Goal: Information Seeking & Learning: Learn about a topic

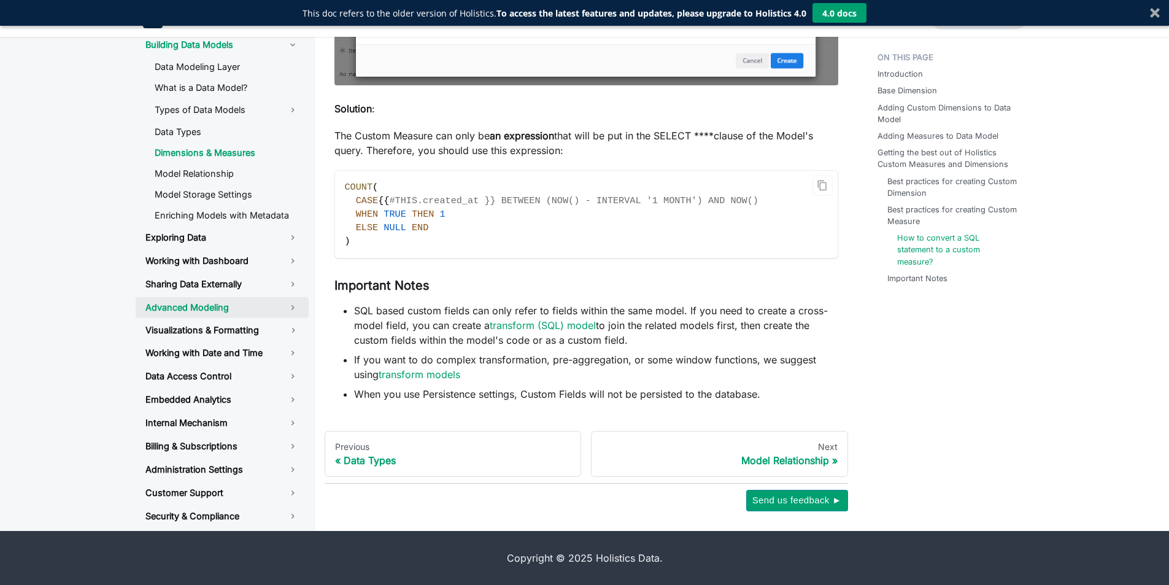
click at [211, 308] on link "Advanced Modeling" at bounding box center [222, 307] width 173 height 21
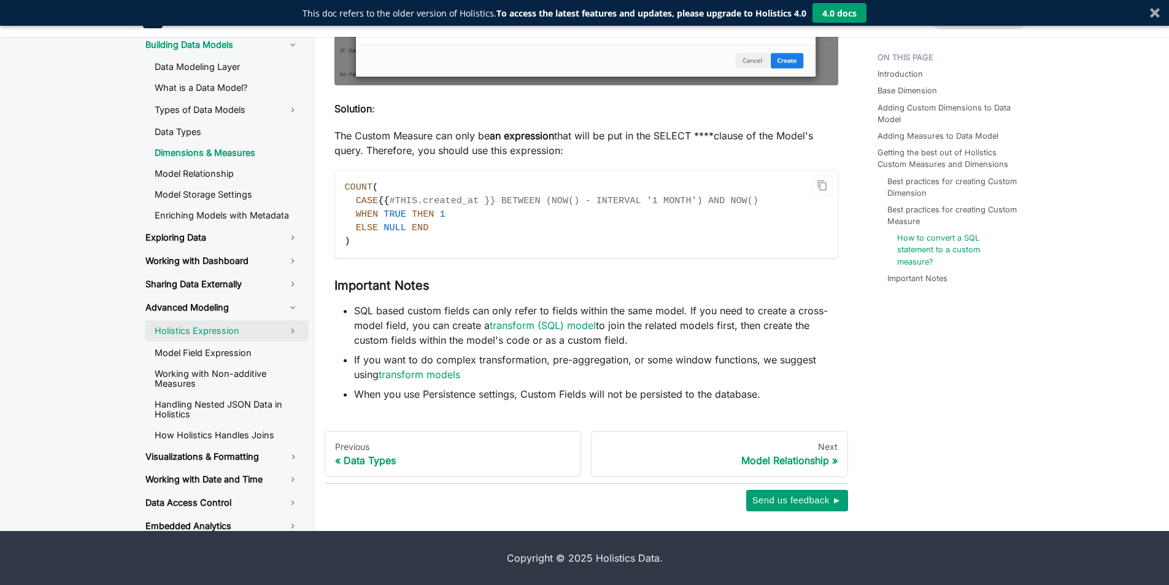
click at [217, 333] on link "Holistics Expression" at bounding box center [227, 330] width 164 height 21
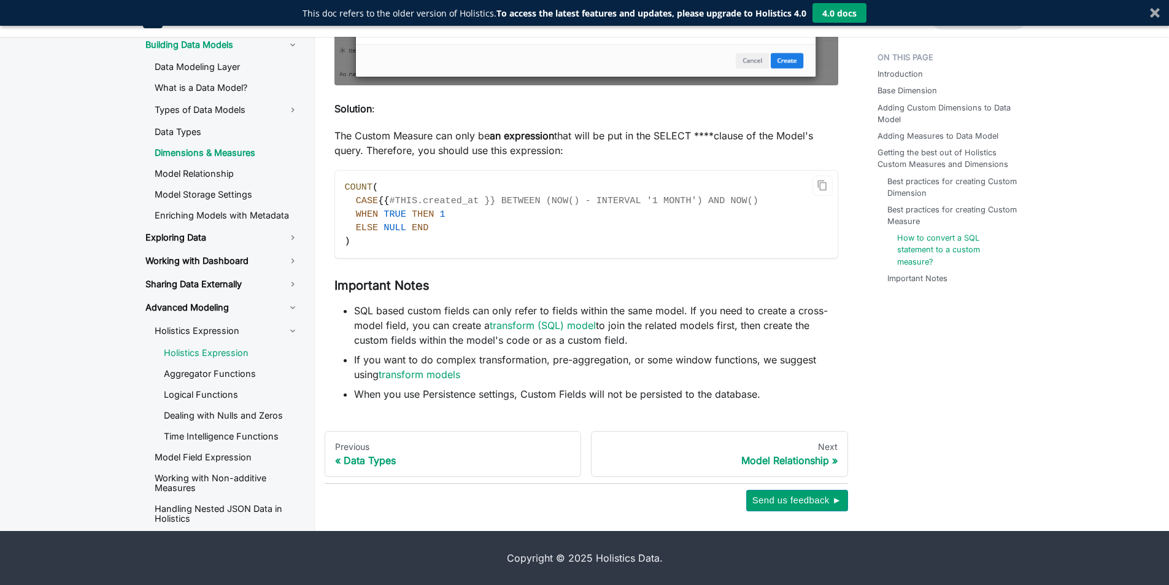
click at [236, 354] on link "Holistics Expression" at bounding box center [231, 353] width 155 height 18
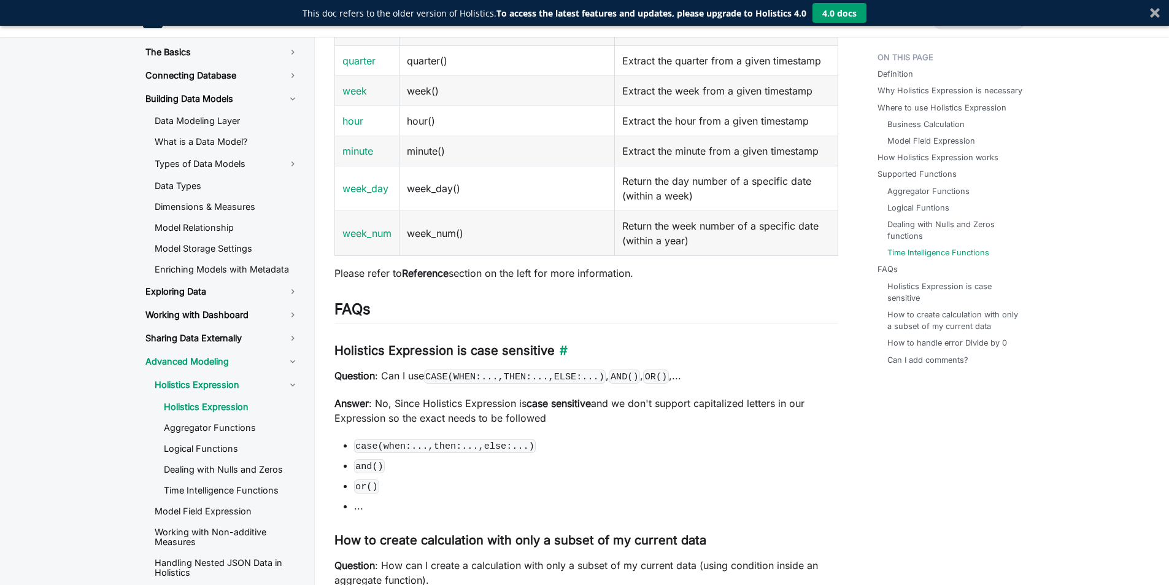
scroll to position [2761, 0]
click at [226, 448] on link "Logical Functions" at bounding box center [231, 448] width 155 height 18
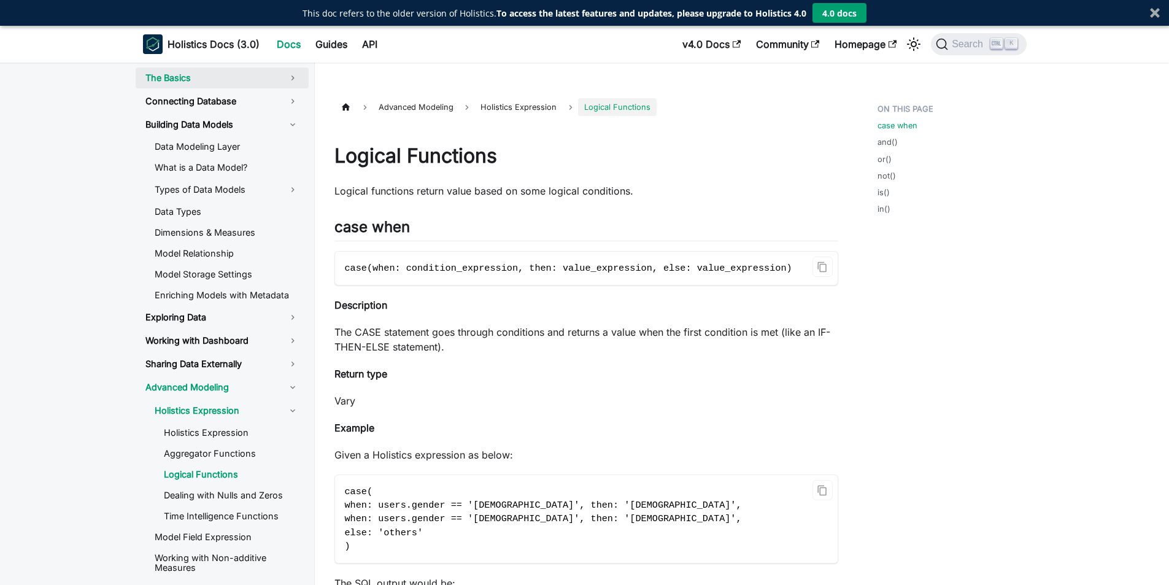
click at [186, 71] on link "The Basics" at bounding box center [222, 77] width 173 height 21
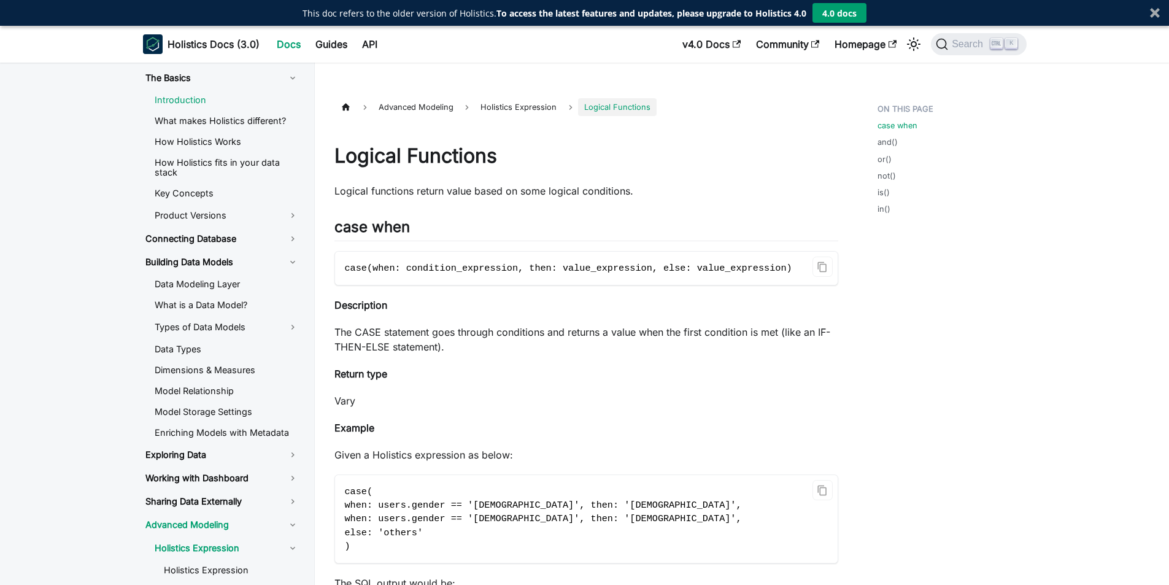
click at [186, 93] on link "Introduction" at bounding box center [227, 100] width 164 height 18
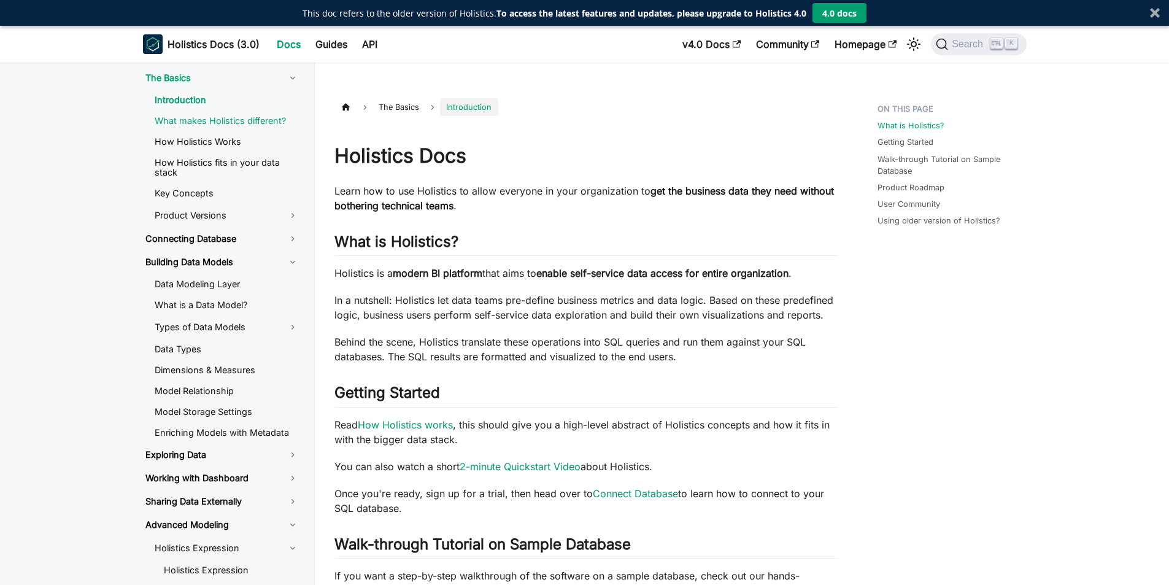
click at [199, 116] on link "What makes Holistics different?" at bounding box center [227, 121] width 164 height 18
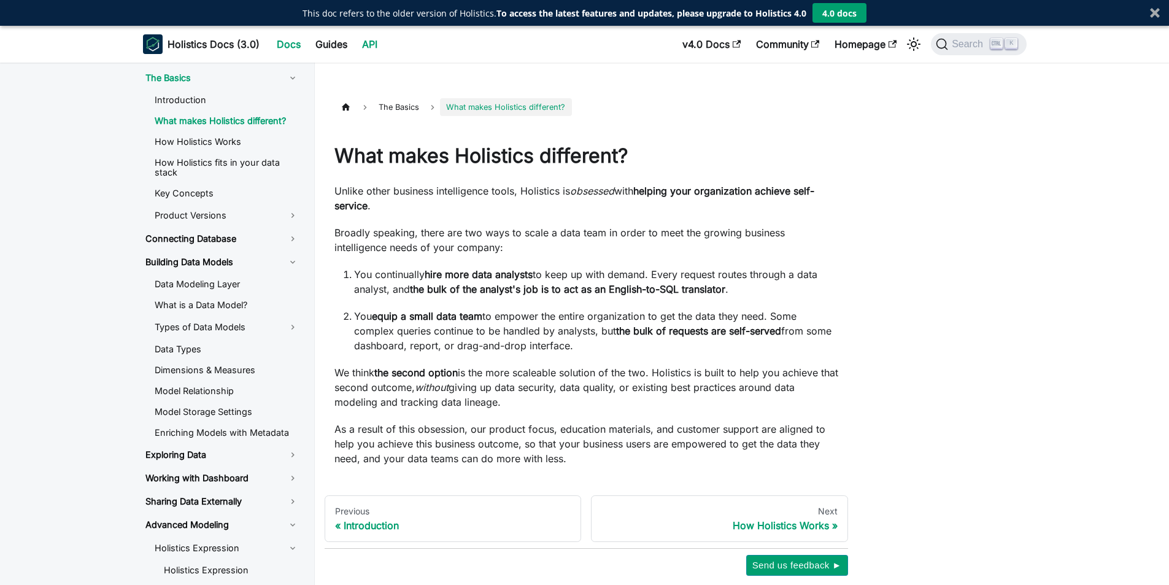
click at [369, 50] on link "API" at bounding box center [370, 44] width 30 height 20
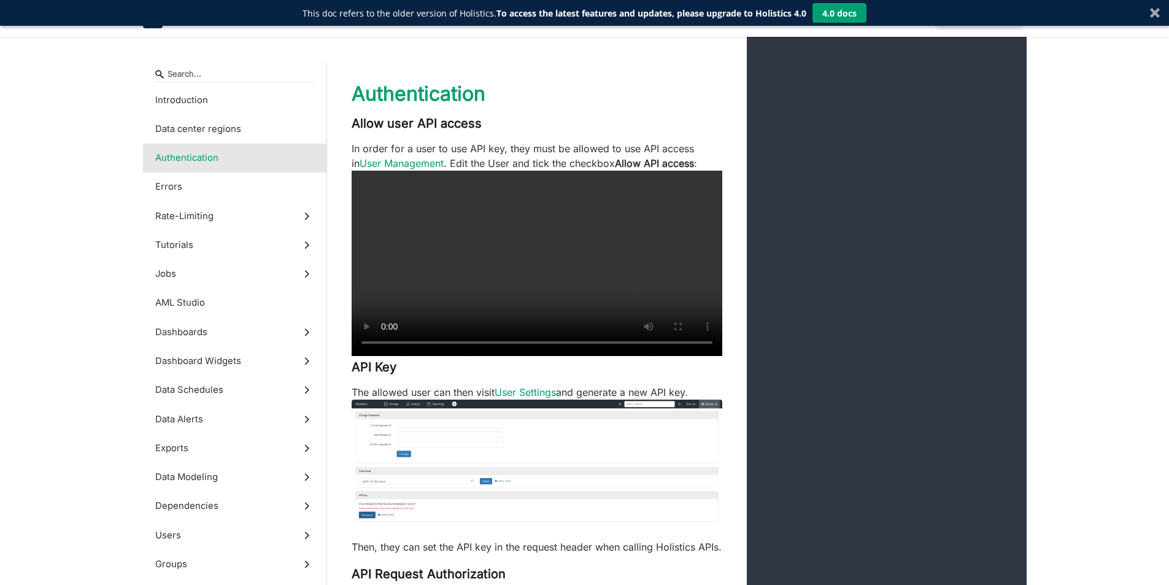
scroll to position [552, 0]
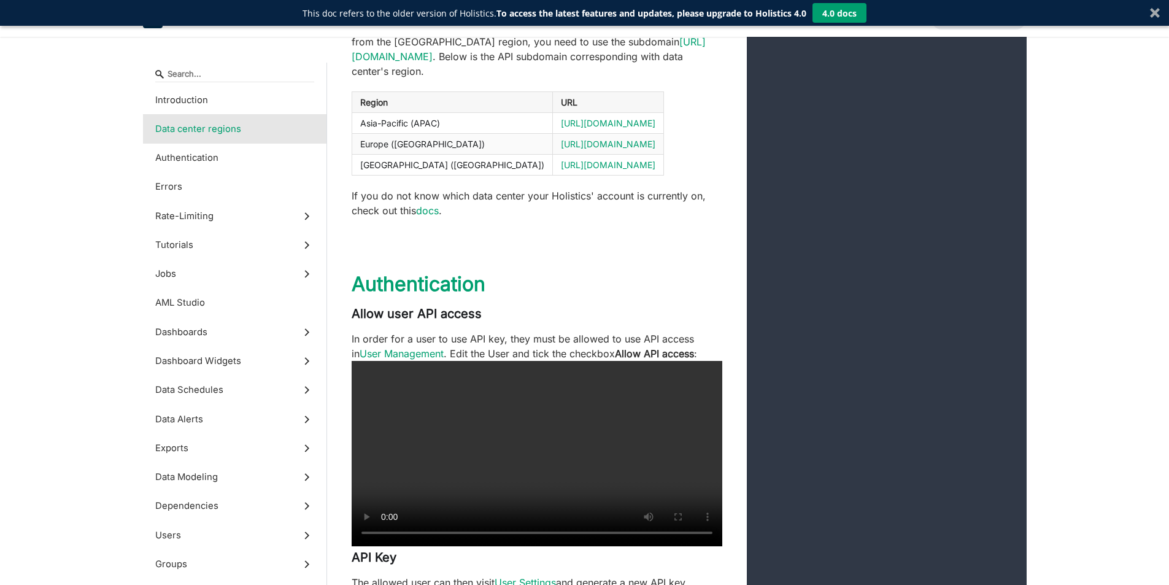
scroll to position [1094, 0]
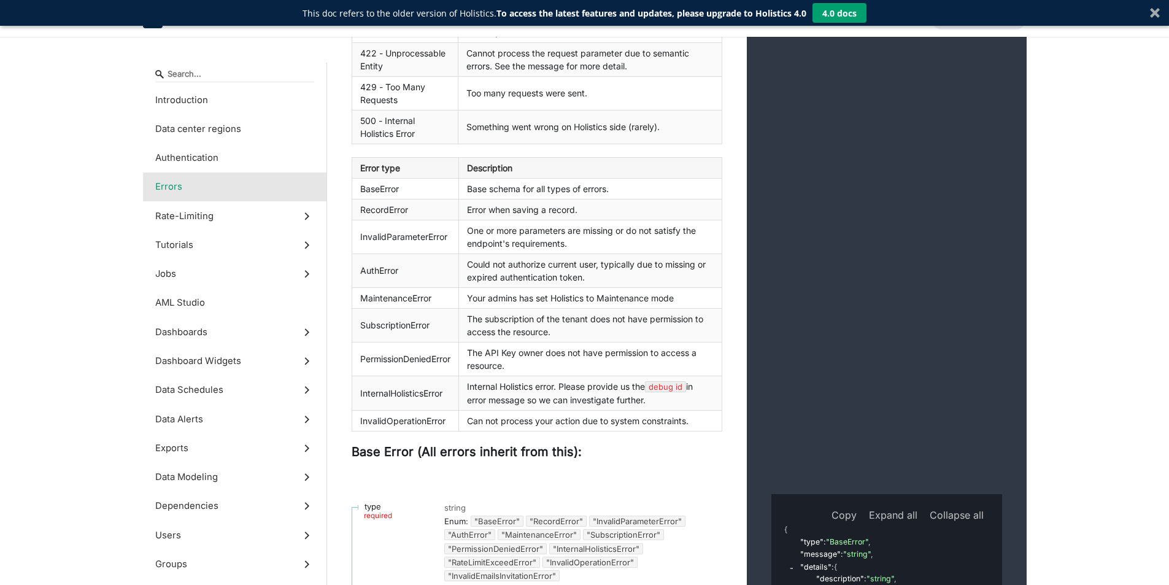
scroll to position [2208, 0]
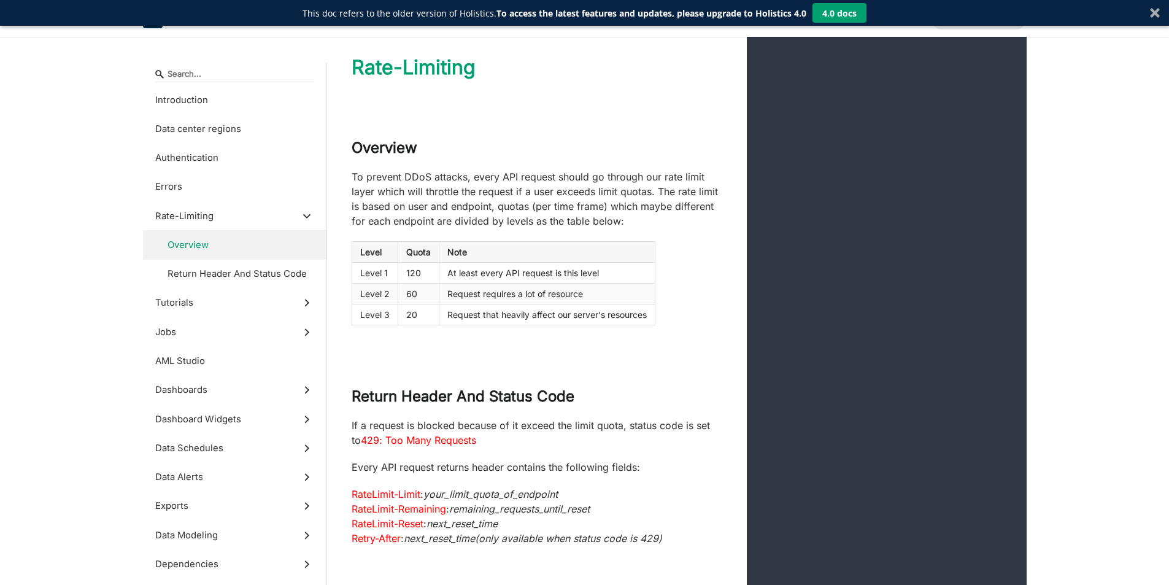
scroll to position [2761, 0]
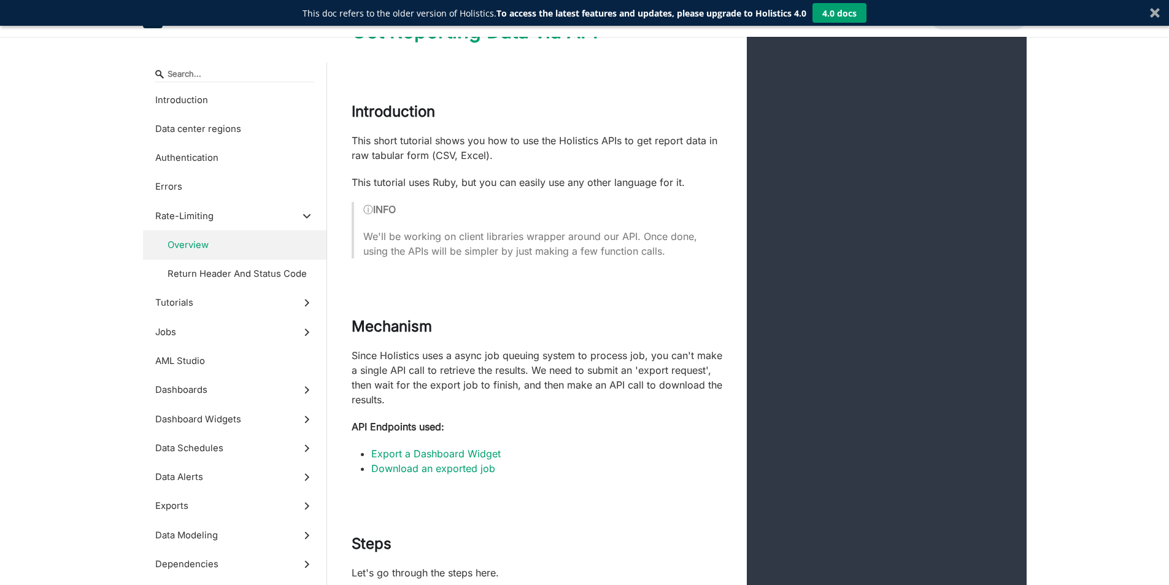
scroll to position [4049, 0]
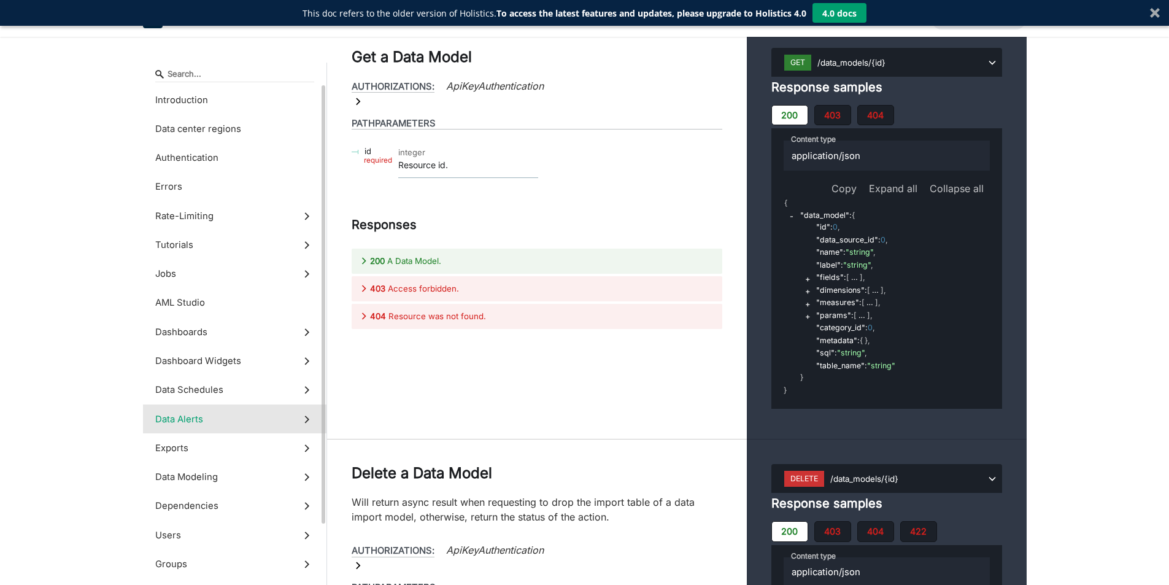
scroll to position [42881, 0]
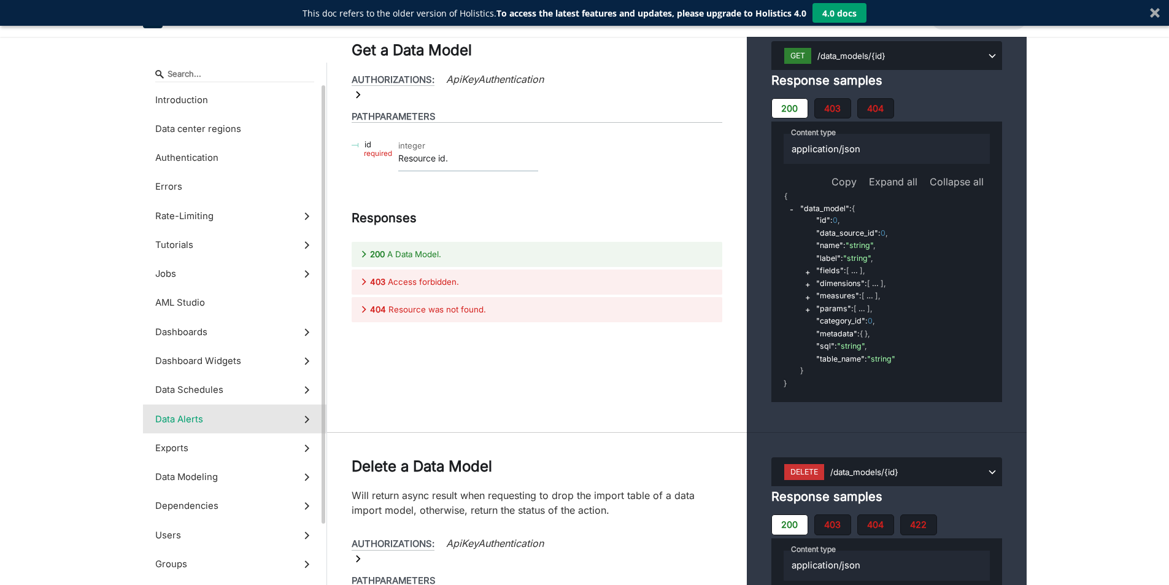
click at [239, 413] on label "Data Alerts" at bounding box center [234, 418] width 183 height 29
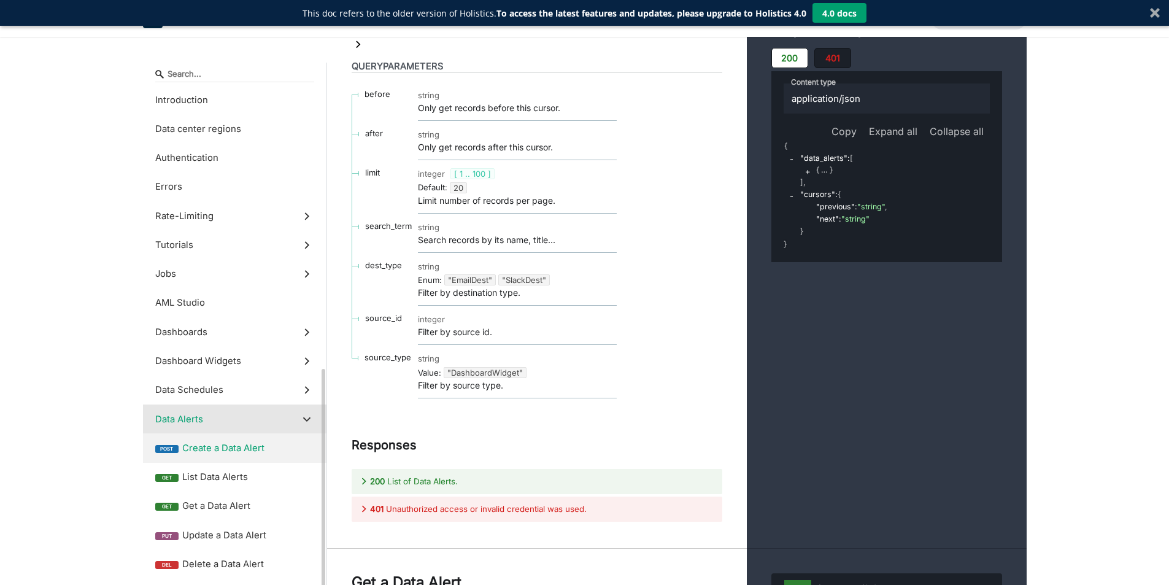
scroll to position [184, 0]
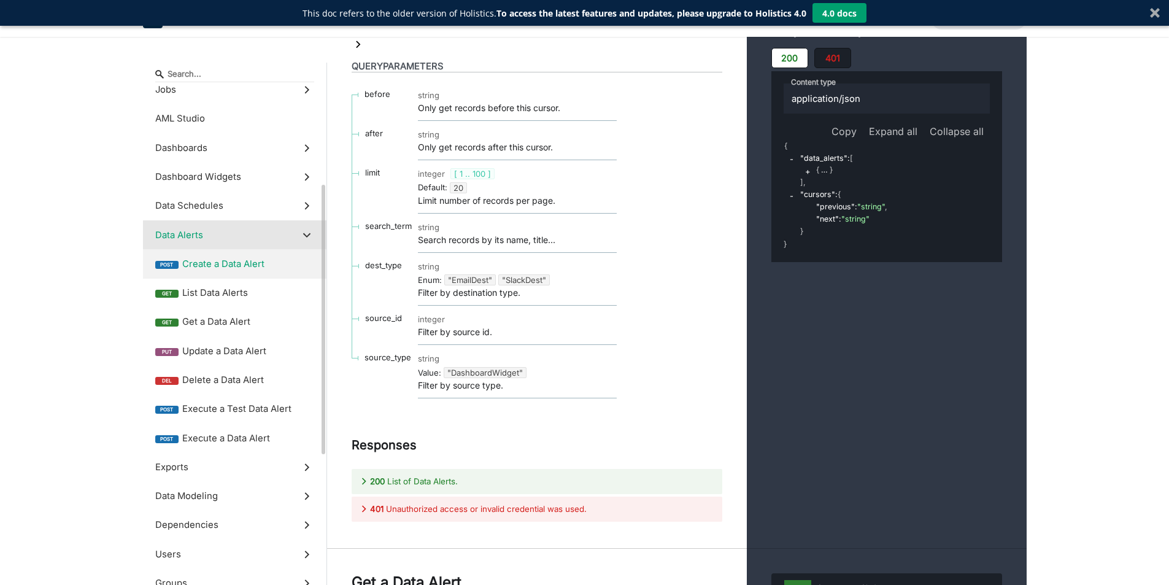
click at [219, 265] on span "Create a Data Alert" at bounding box center [248, 263] width 132 height 13
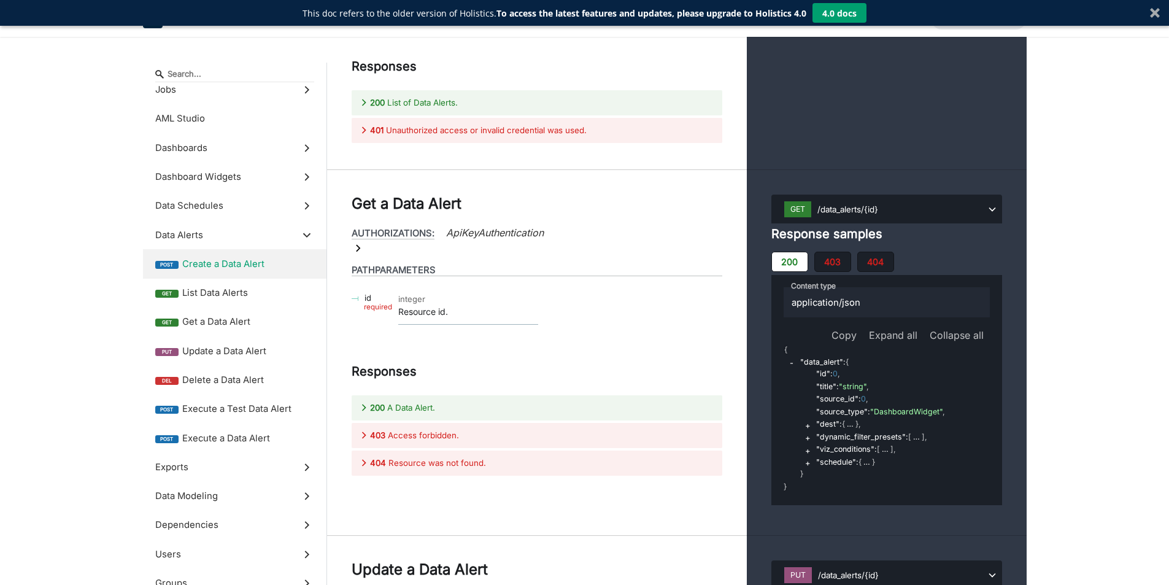
scroll to position [27982, 0]
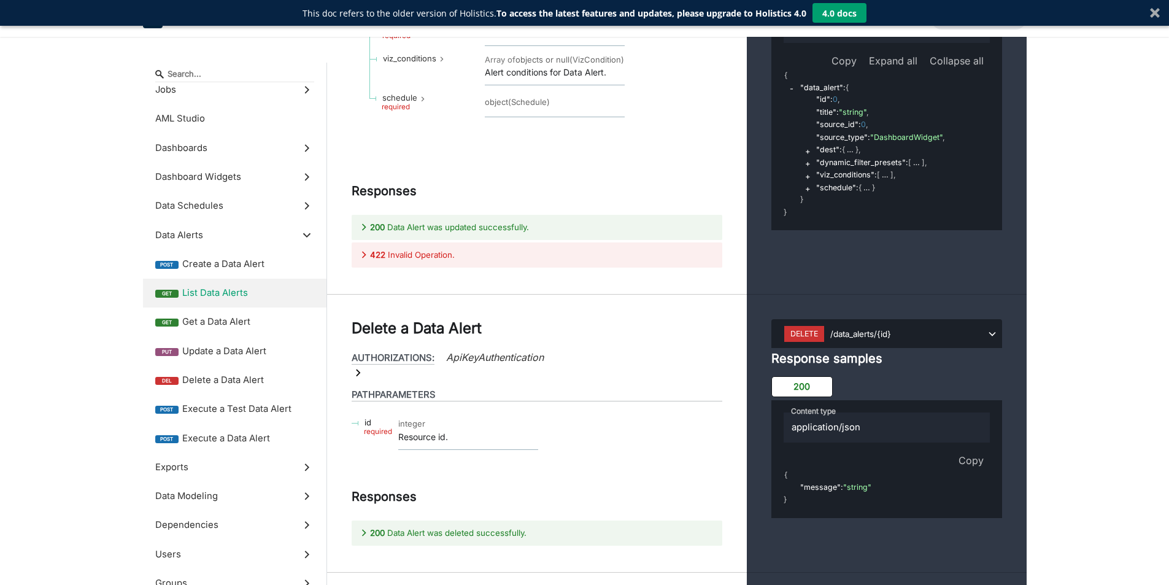
scroll to position [28903, 0]
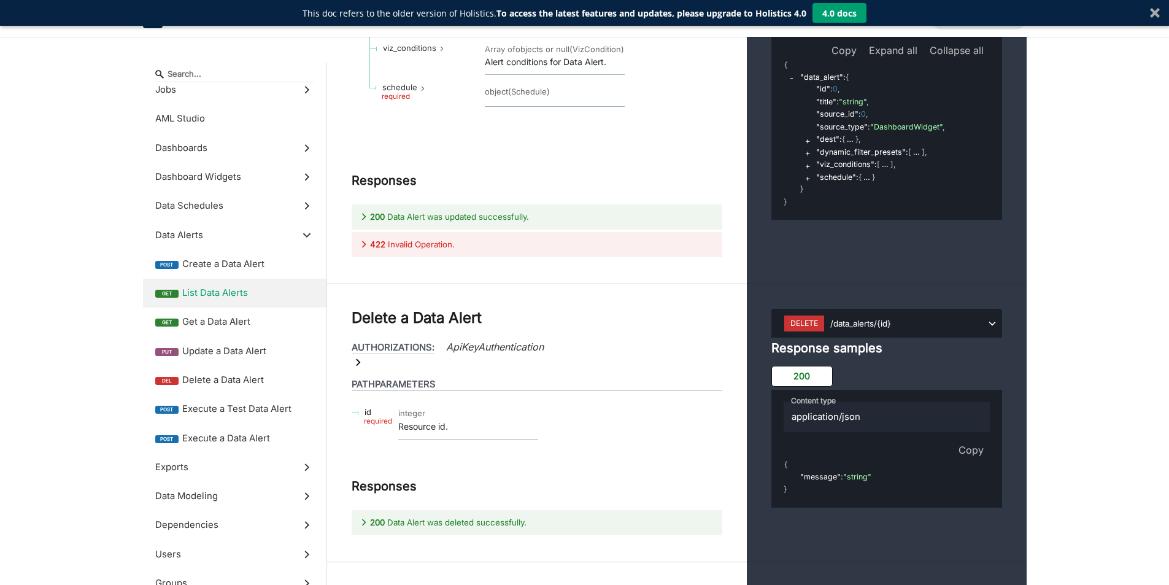
scroll to position [29271, 0]
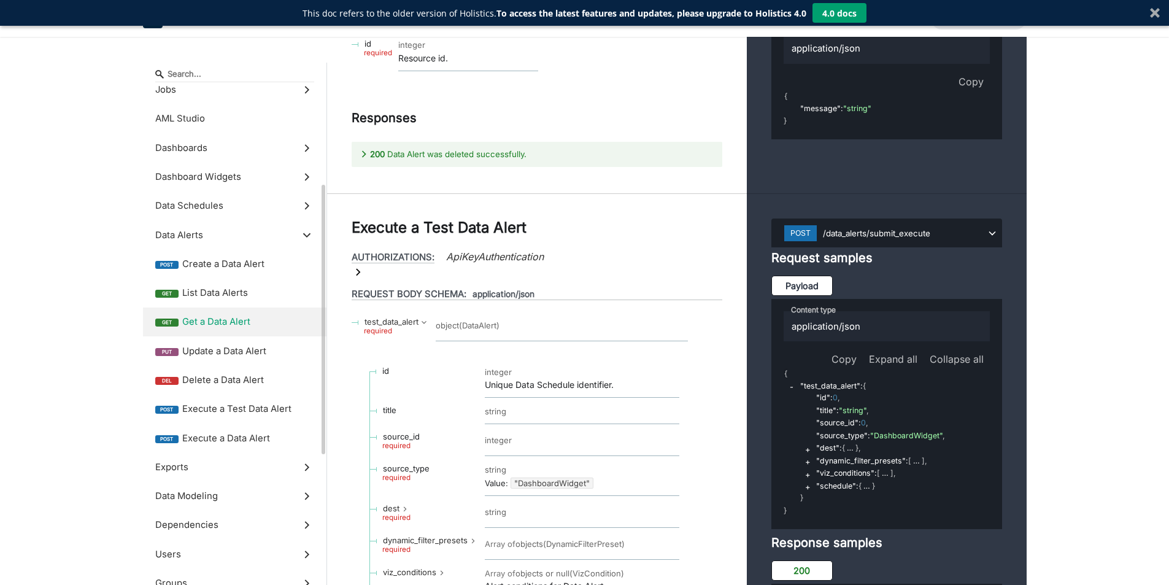
click at [175, 324] on span "get" at bounding box center [166, 322] width 23 height 8
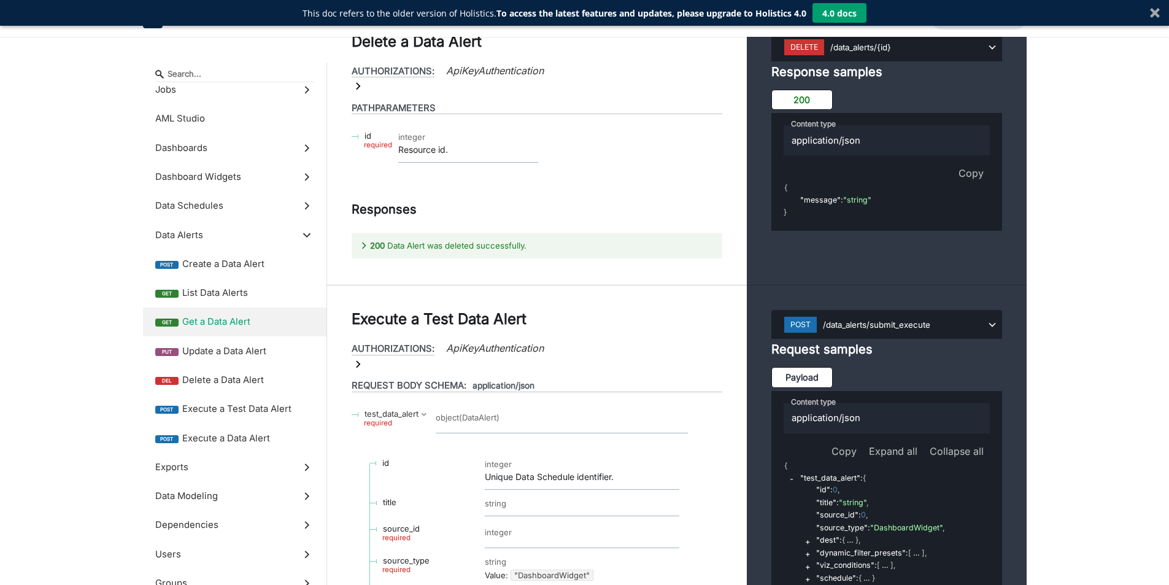
drag, startPoint x: 394, startPoint y: 271, endPoint x: 432, endPoint y: 272, distance: 38.7
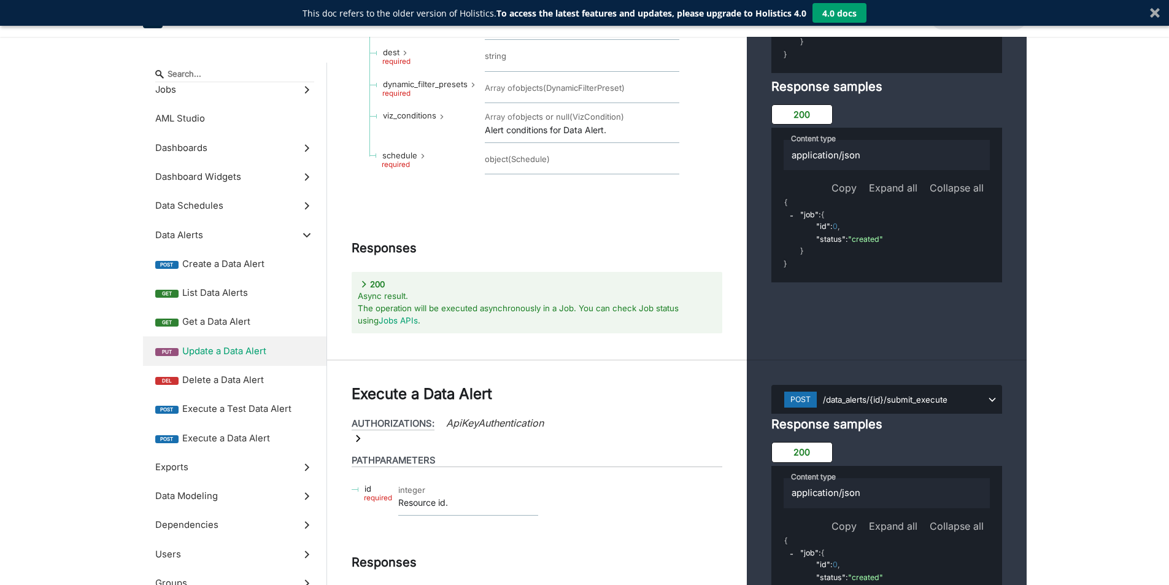
scroll to position [29823, 0]
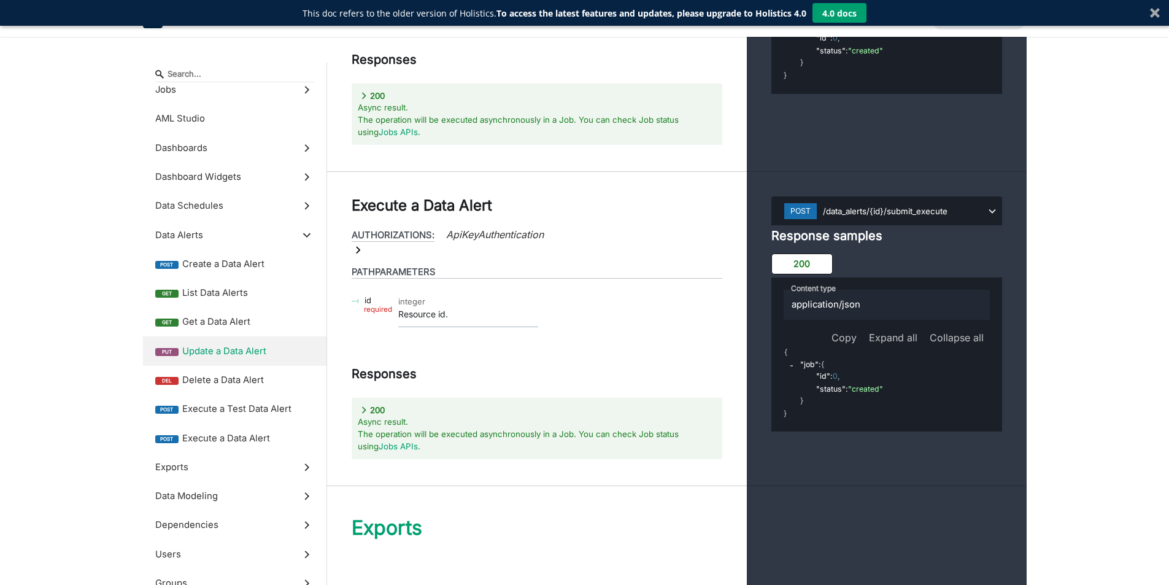
scroll to position [30375, 0]
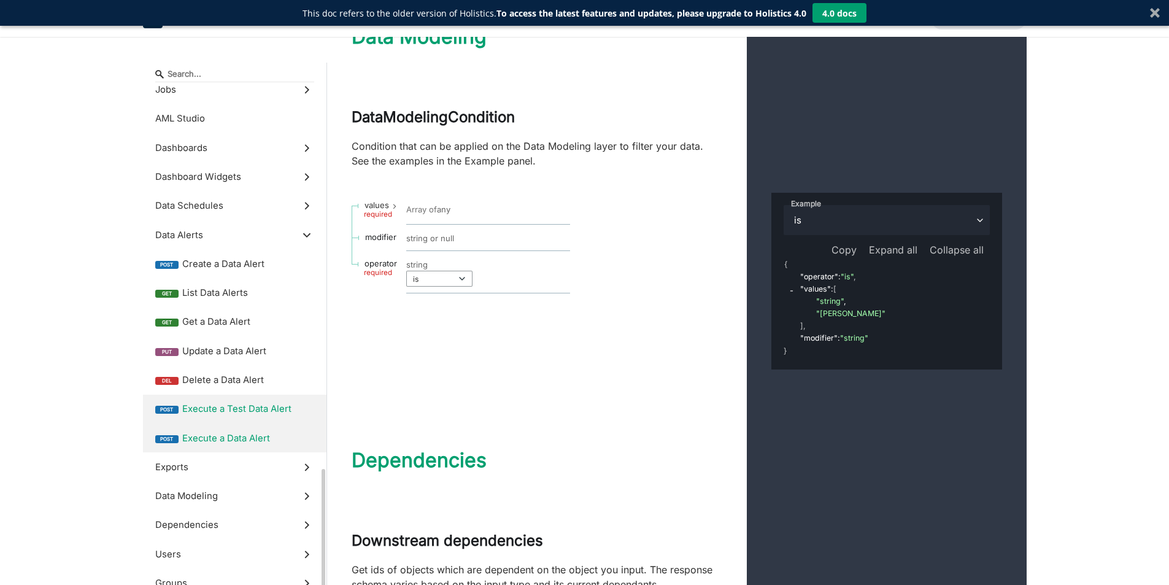
scroll to position [368, 0]
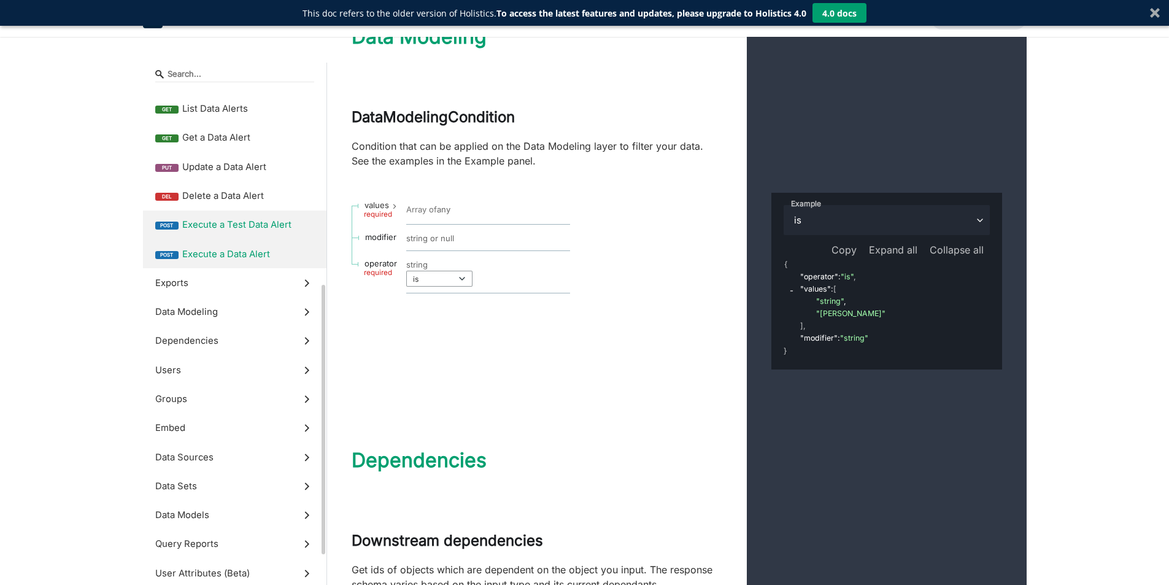
click at [260, 251] on span "Execute a Data Alert" at bounding box center [248, 253] width 132 height 13
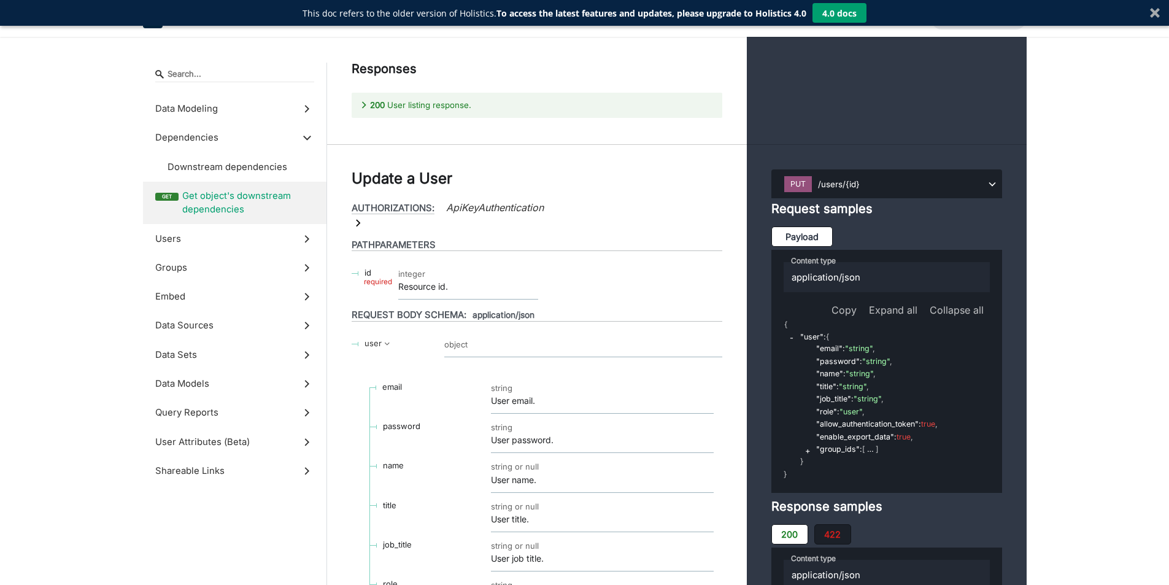
scroll to position [32656, 0]
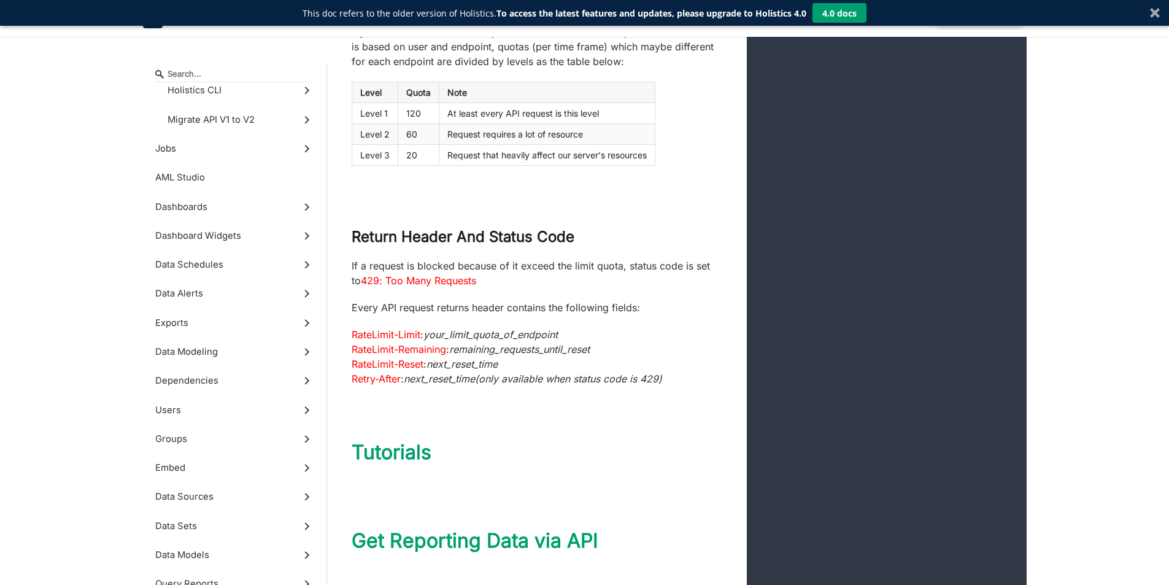
scroll to position [109, 0]
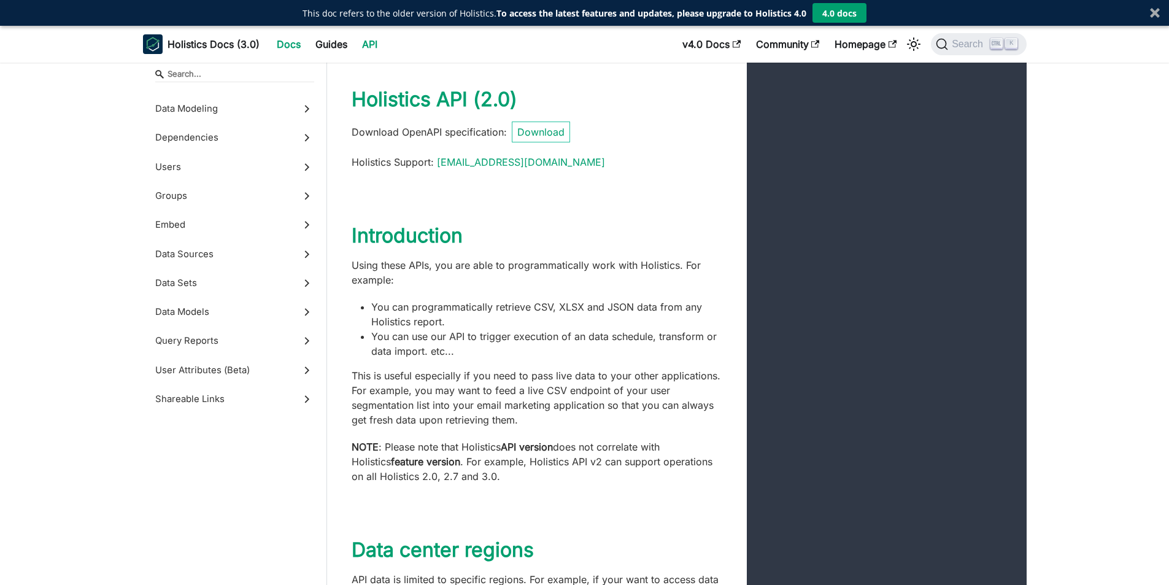
click at [281, 47] on link "Docs" at bounding box center [288, 44] width 39 height 20
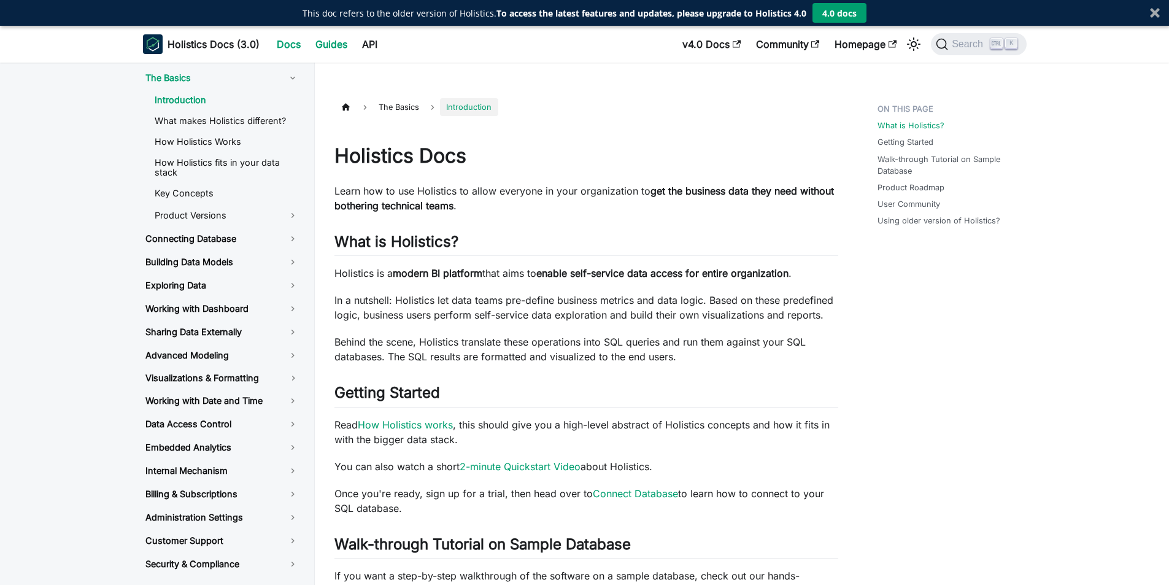
click at [312, 46] on link "Guides" at bounding box center [331, 44] width 47 height 20
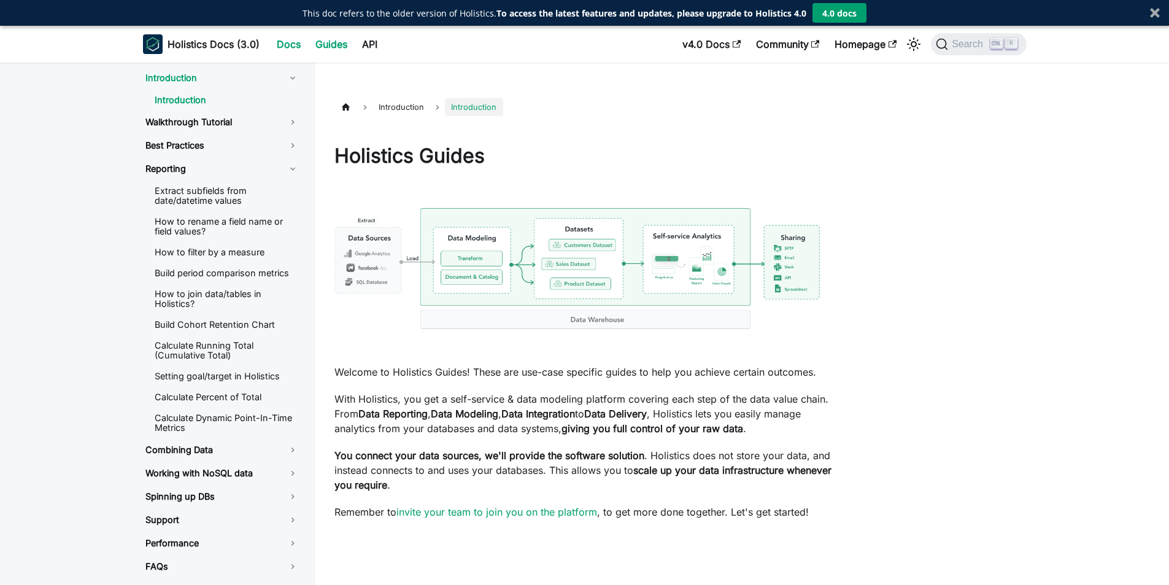
click at [302, 42] on link "Docs" at bounding box center [288, 44] width 39 height 20
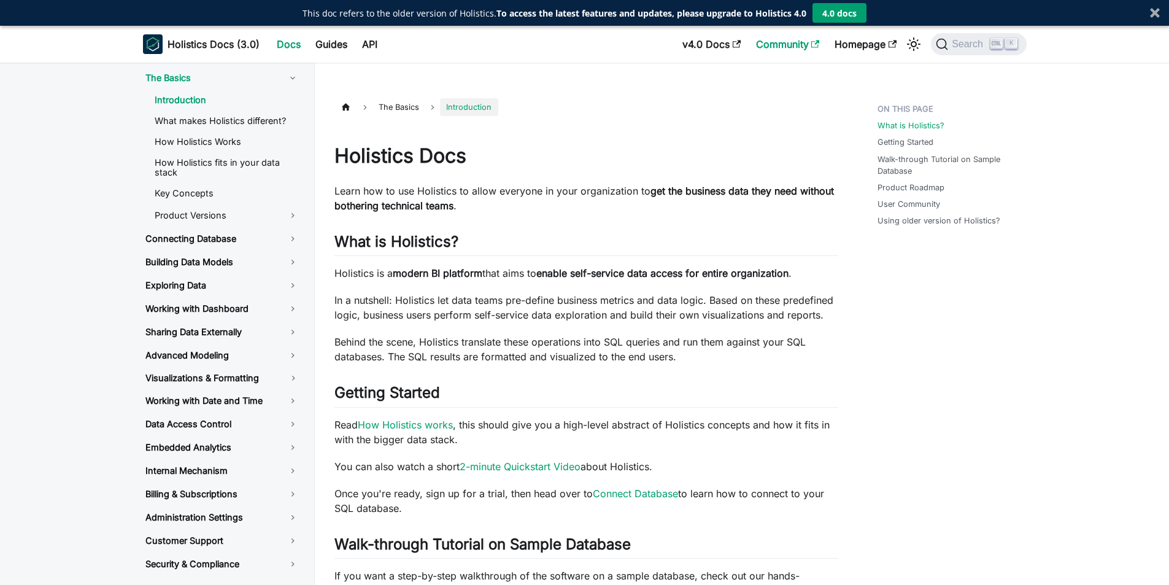
click at [799, 40] on link "Community" at bounding box center [787, 44] width 79 height 20
click at [225, 260] on link "Building Data Models" at bounding box center [222, 262] width 173 height 21
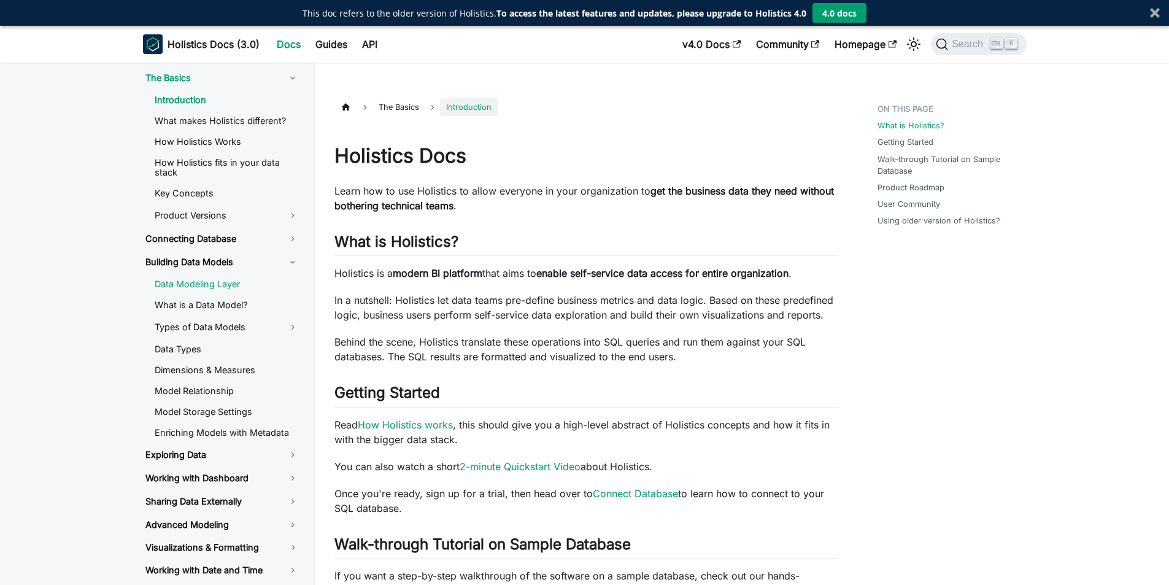
click at [220, 282] on link "Data Modeling Layer" at bounding box center [227, 284] width 164 height 18
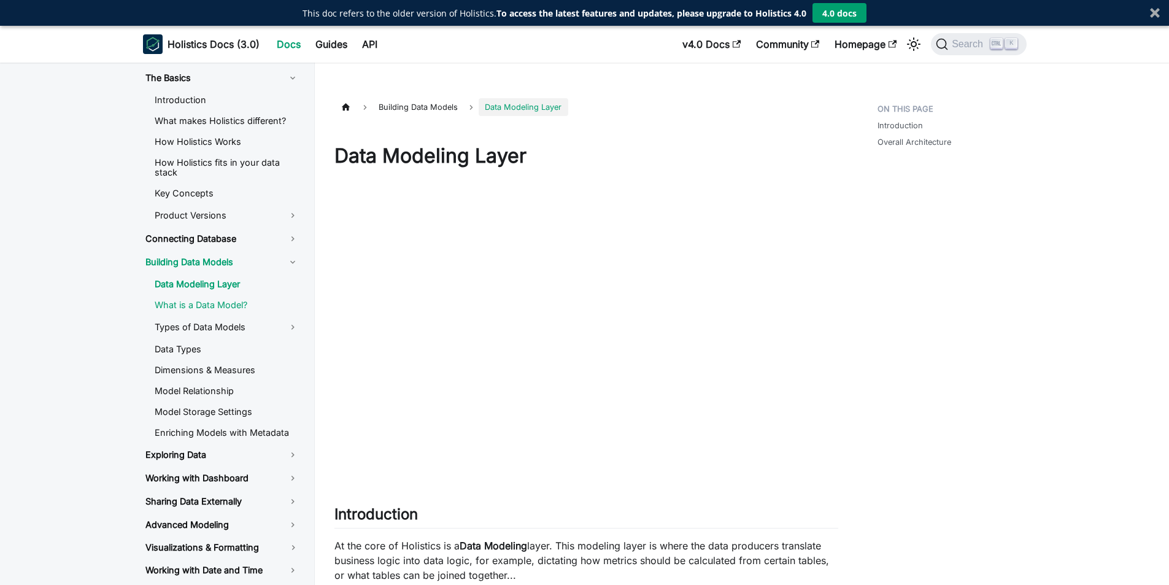
click at [221, 304] on link "What is a Data Model?" at bounding box center [227, 305] width 164 height 18
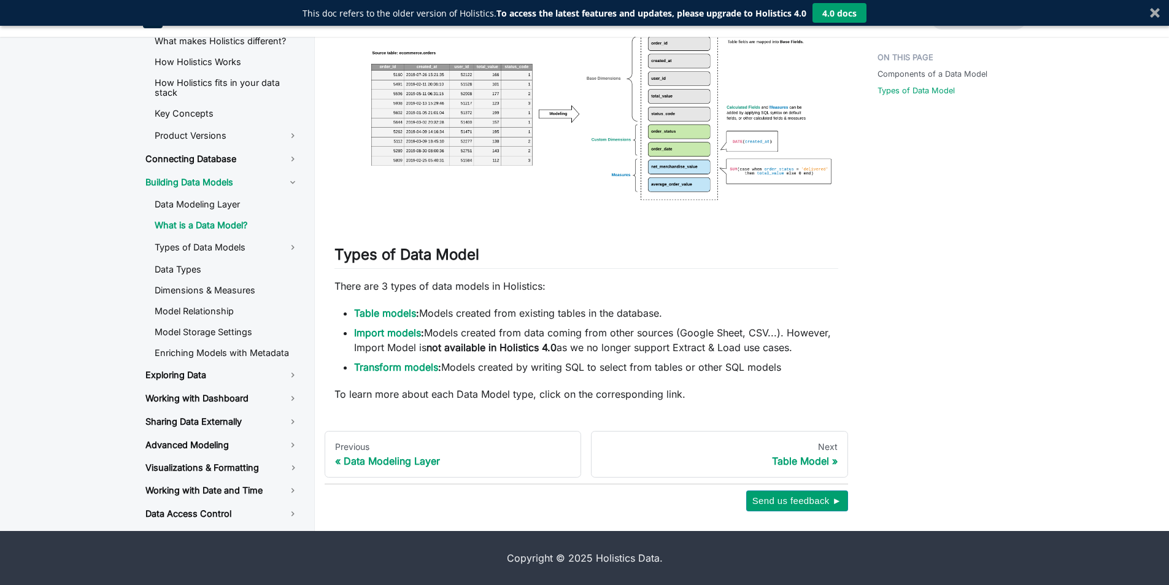
scroll to position [788, 0]
click at [202, 265] on link "Data Types" at bounding box center [227, 269] width 164 height 18
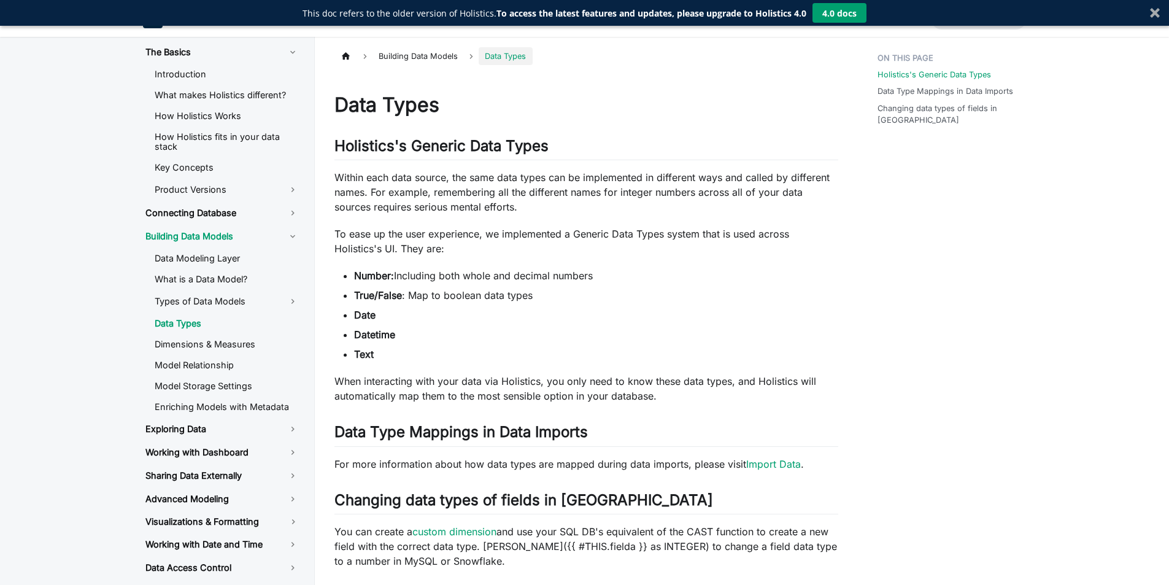
scroll to position [34, 0]
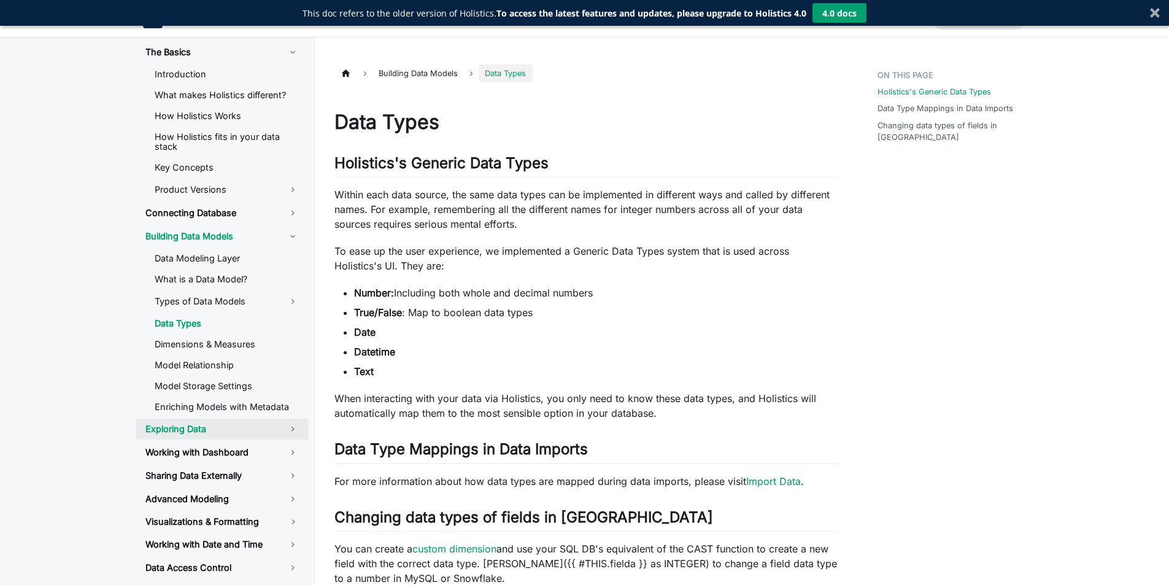
click at [213, 434] on link "Exploring Data" at bounding box center [222, 428] width 173 height 21
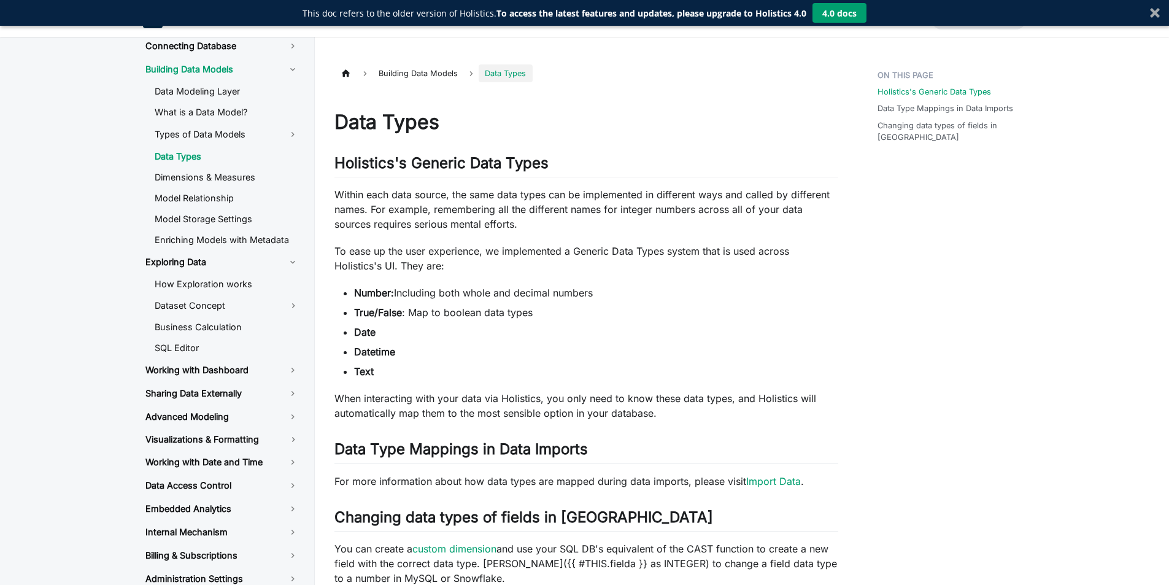
scroll to position [184, 0]
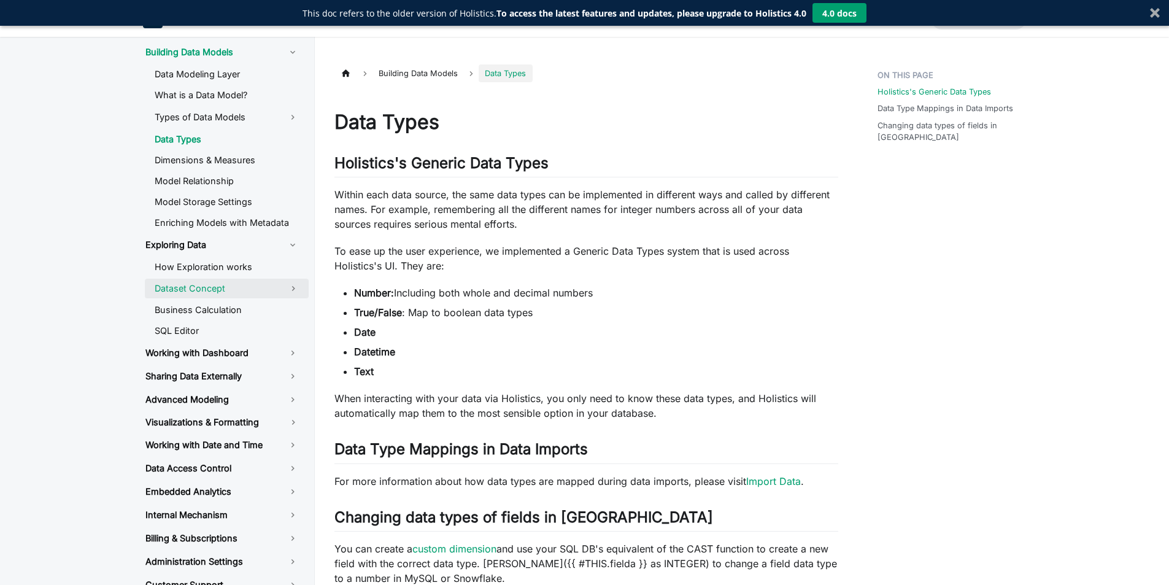
click at [215, 284] on link "Dataset Concept" at bounding box center [211, 289] width 133 height 20
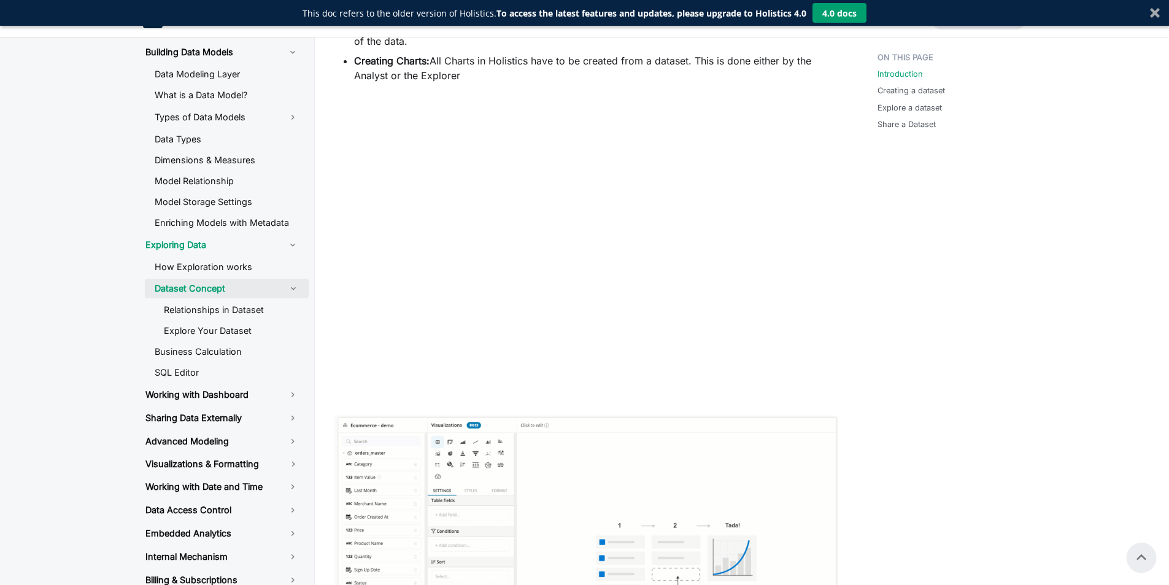
scroll to position [368, 0]
